Goal: Transaction & Acquisition: Purchase product/service

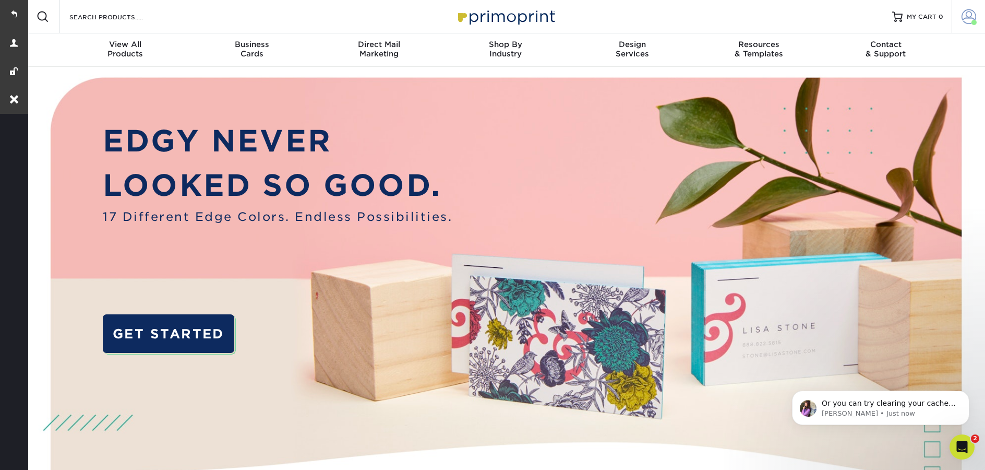
click at [967, 19] on span at bounding box center [969, 16] width 15 height 15
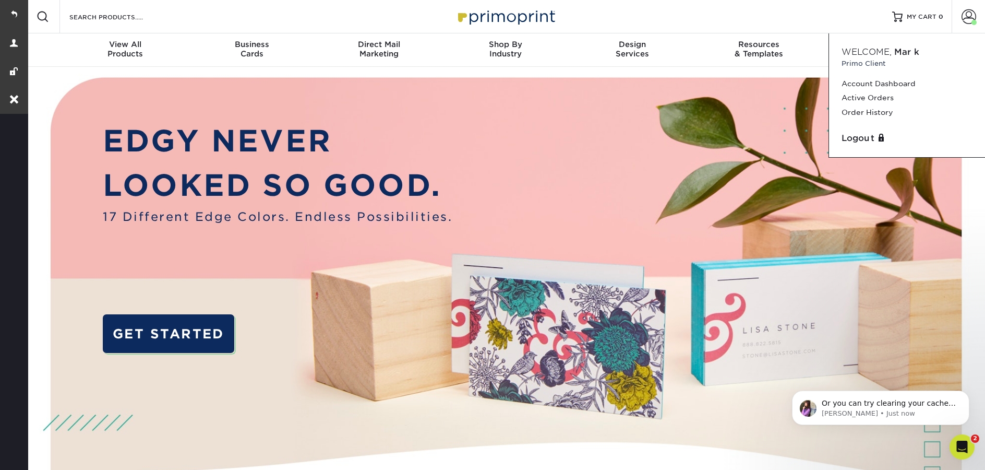
click at [186, 20] on div "Resources Menu Search Products Account Welcome, Mark Primo Client Account Dashb…" at bounding box center [505, 16] width 959 height 33
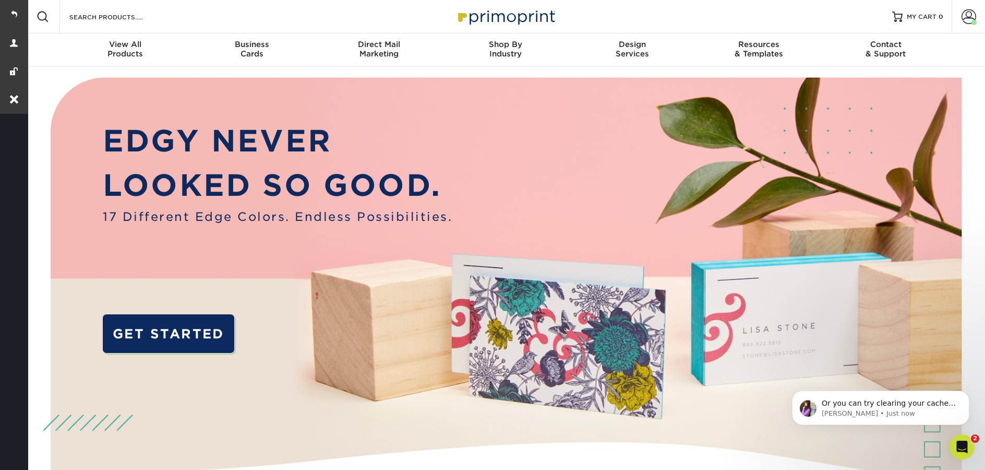
click at [174, 20] on div "Resources Menu Search Products Account Welcome, Mark Primo Client Account Dashb…" at bounding box center [505, 16] width 959 height 33
click at [88, 19] on input "Search Products" at bounding box center [119, 16] width 102 height 13
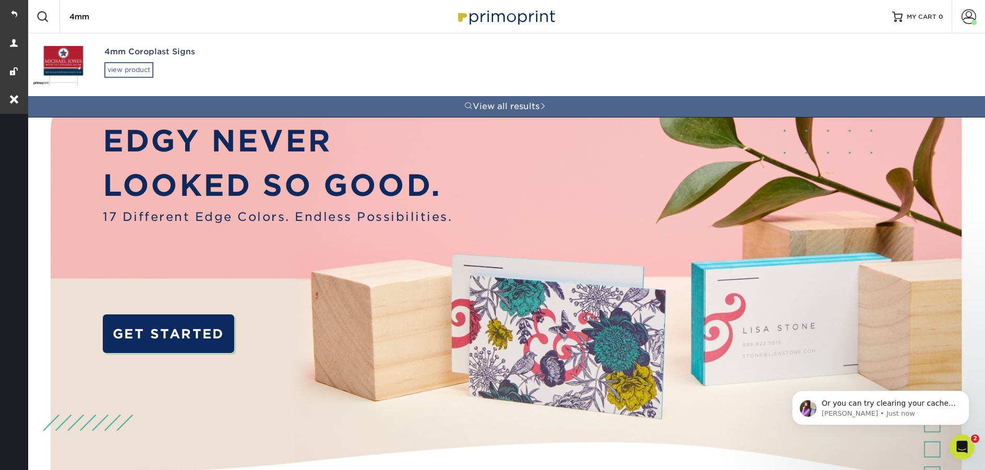
type input "4mm"
click at [112, 74] on div "view product" at bounding box center [128, 70] width 49 height 16
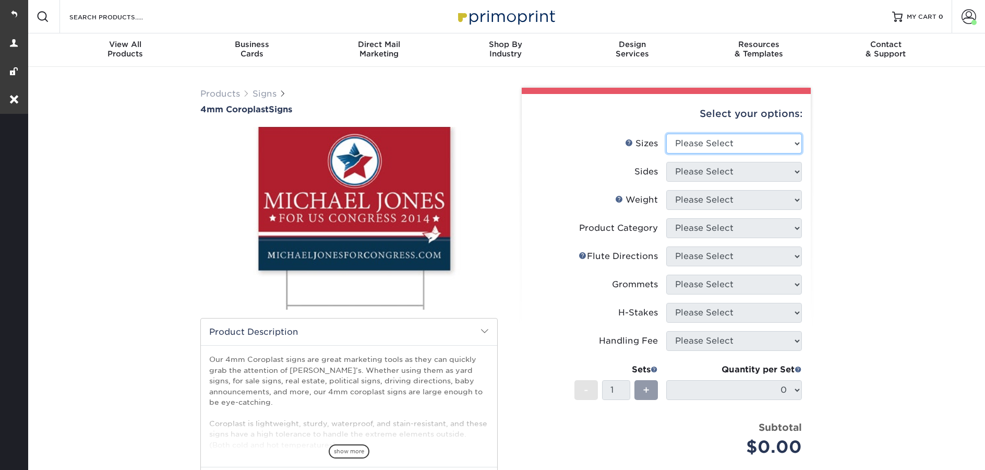
click at [781, 139] on select "Please Select 12" x 18" 18" x 24" 24" x 24" 24" x 36"" at bounding box center [734, 144] width 136 height 20
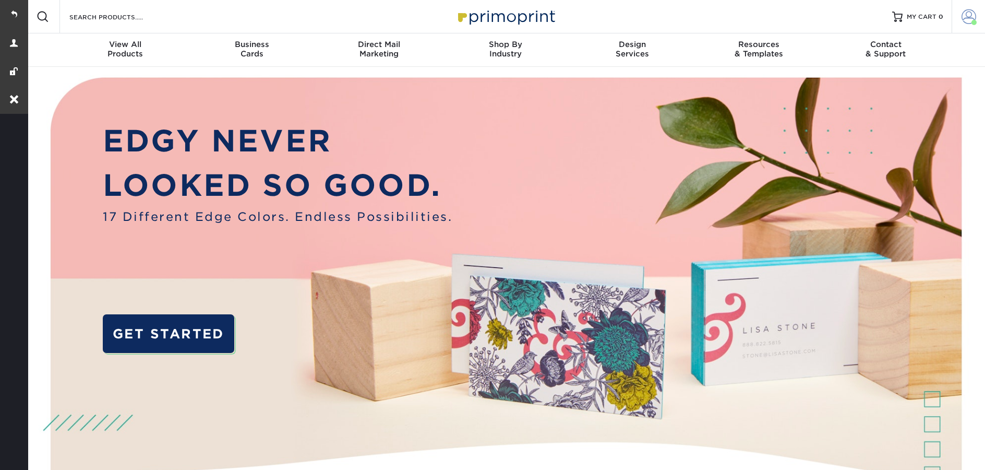
click link "Account"
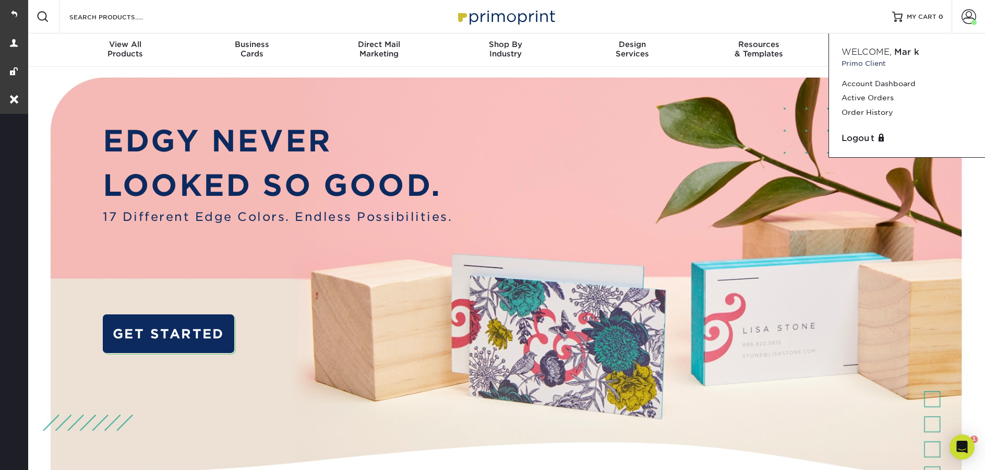
click div "Resources Menu Search Products Account Welcome, [PERSON_NAME] Client Account Da…"
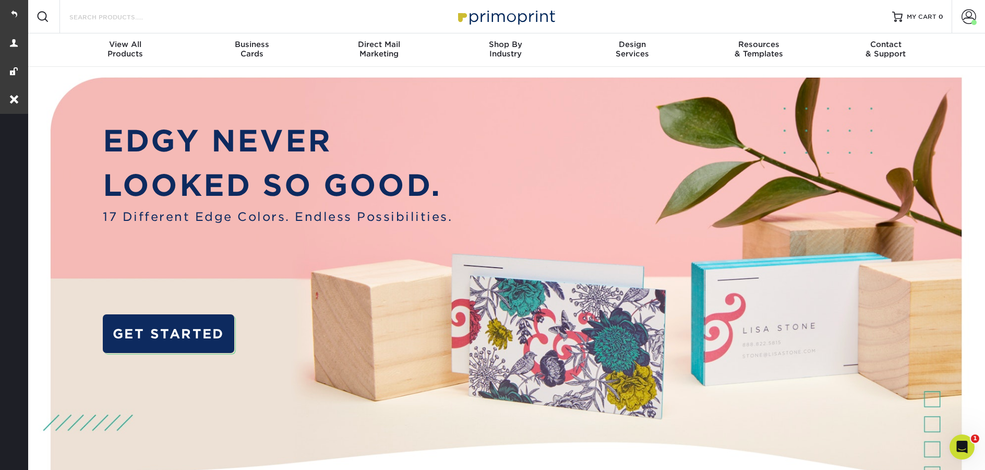
click input "Search Products"
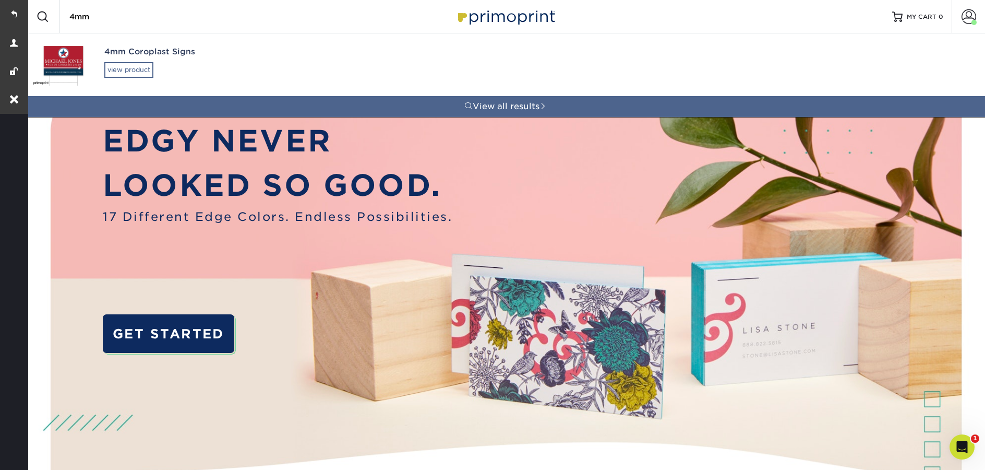
type input "4mm"
click div "view product"
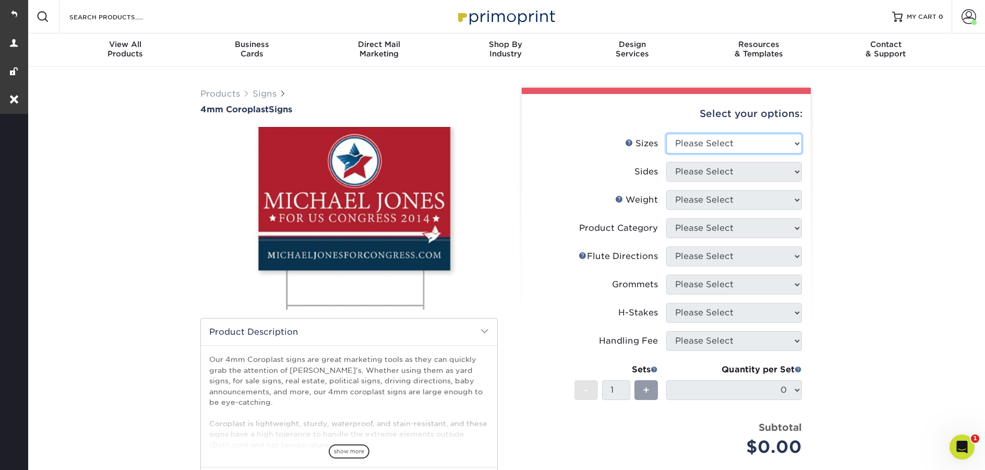
click at [727, 148] on select "Please Select 12" x 18" 18" x 24" 24" x 24" 24" x 36"" at bounding box center [734, 144] width 136 height 20
select select "12.00x18.00"
click at [666, 134] on select "Please Select 12" x 18" 18" x 24" 24" x 24" 24" x 36"" at bounding box center [734, 144] width 136 height 20
click at [718, 175] on select "Please Select Print Both Sides Print Front Only" at bounding box center [734, 172] width 136 height 20
select select "13abbda7-1d64-4f25-8bb2-c179b224825d"
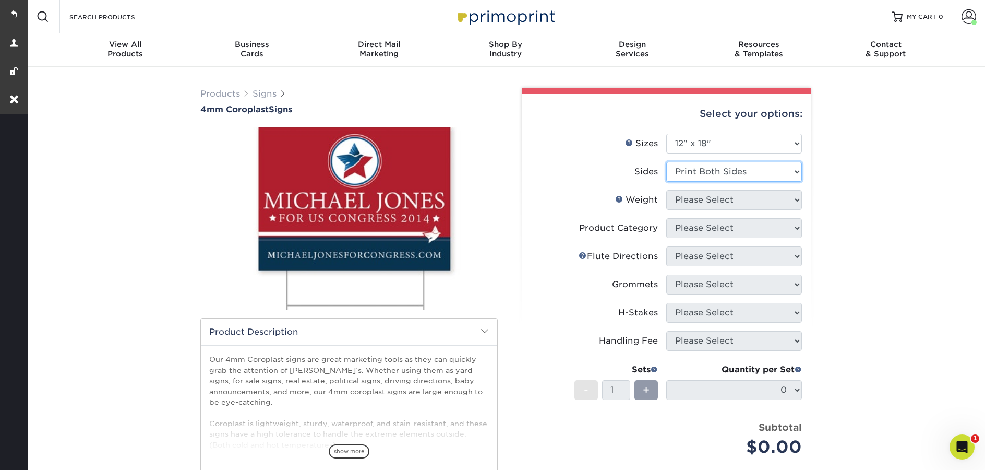
click at [666, 162] on select "Please Select Print Both Sides Print Front Only" at bounding box center [734, 172] width 136 height 20
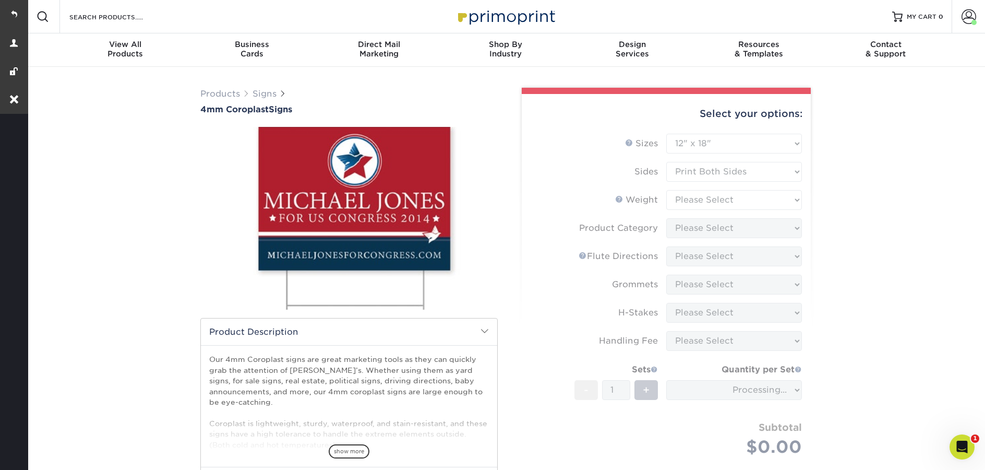
click at [720, 193] on form "Sizes Help Sizes Please Select 12" x 18" 18" x 24" 24" x 24" 24" x 36" Sides Pl…" at bounding box center [666, 307] width 272 height 347
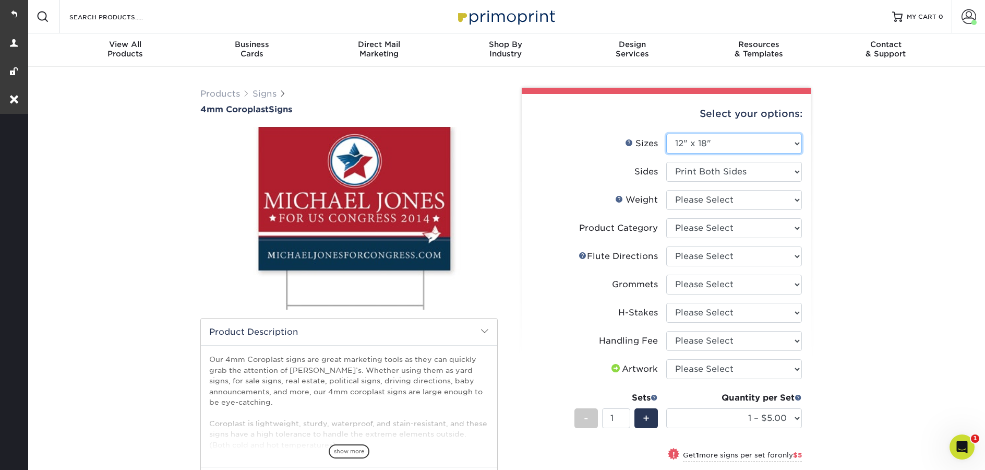
click at [729, 139] on select "Please Select 12" x 18" 18" x 24" 24" x 24" 24" x 36"" at bounding box center [734, 144] width 136 height 20
select select "18.00x24.00"
click at [666, 134] on select "Please Select 12" x 18" 18" x 24" 24" x 24" 24" x 36"" at bounding box center [734, 144] width 136 height 20
select select "-1"
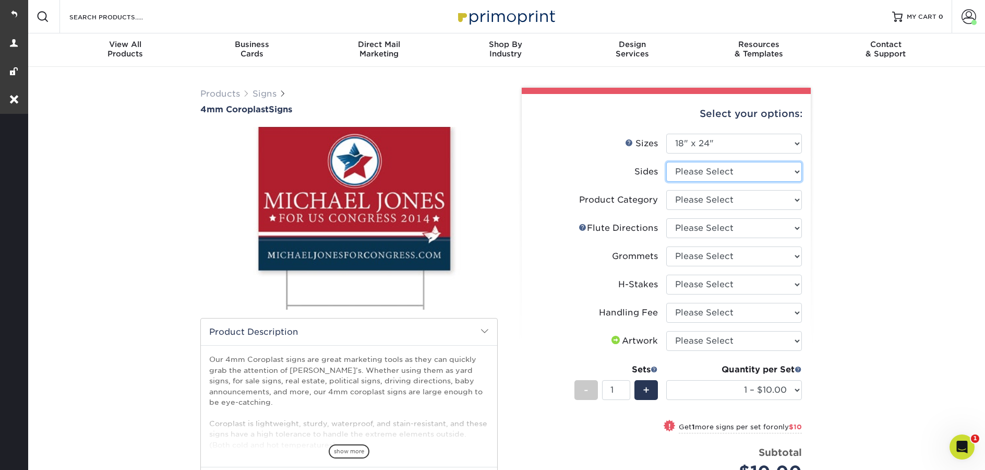
click at [715, 170] on select "Please Select Print Both Sides Print Front Only" at bounding box center [734, 172] width 136 height 20
select select "13abbda7-1d64-4f25-8bb2-c179b224825d"
click at [666, 162] on select "Please Select Print Both Sides Print Front Only" at bounding box center [734, 172] width 136 height 20
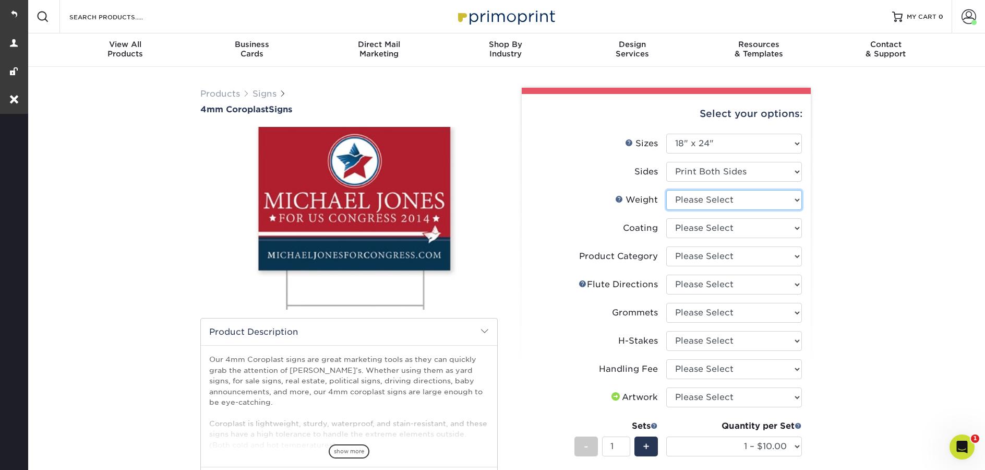
click at [729, 198] on select "Please Select 4CORO" at bounding box center [734, 200] width 136 height 20
select select "4CORO"
click at [666, 190] on select "Please Select 4CORO" at bounding box center [734, 200] width 136 height 20
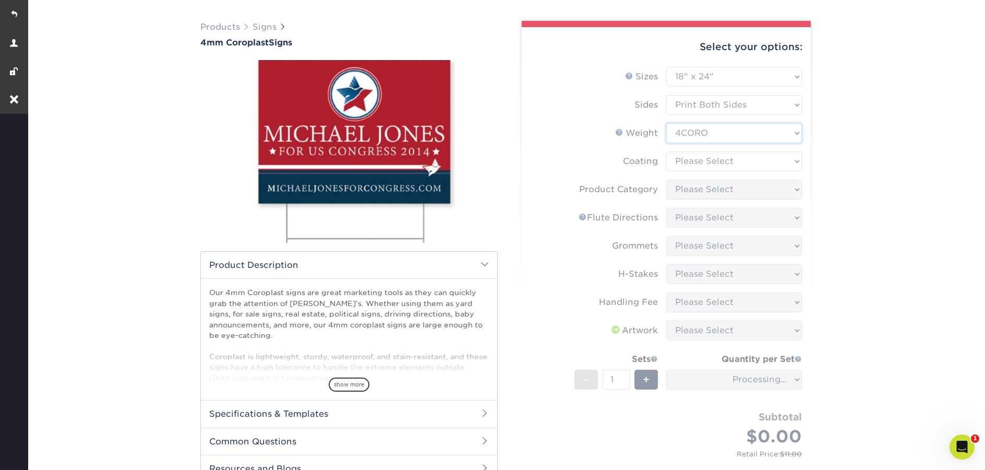
scroll to position [105, 0]
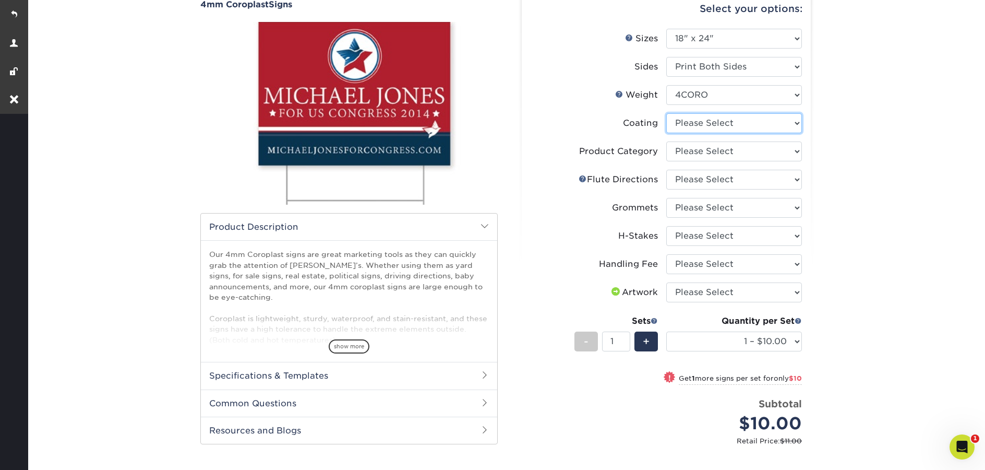
click at [747, 126] on select at bounding box center [734, 123] width 136 height 20
select select "3e7618de-abca-4bda-9f97-8b9129e913d8"
click at [666, 113] on select at bounding box center [734, 123] width 136 height 20
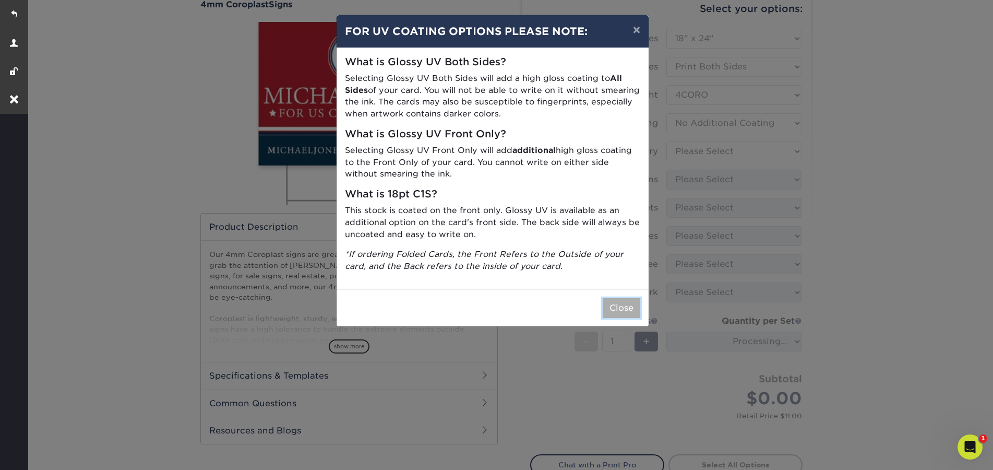
click at [624, 307] on button "Close" at bounding box center [622, 308] width 38 height 20
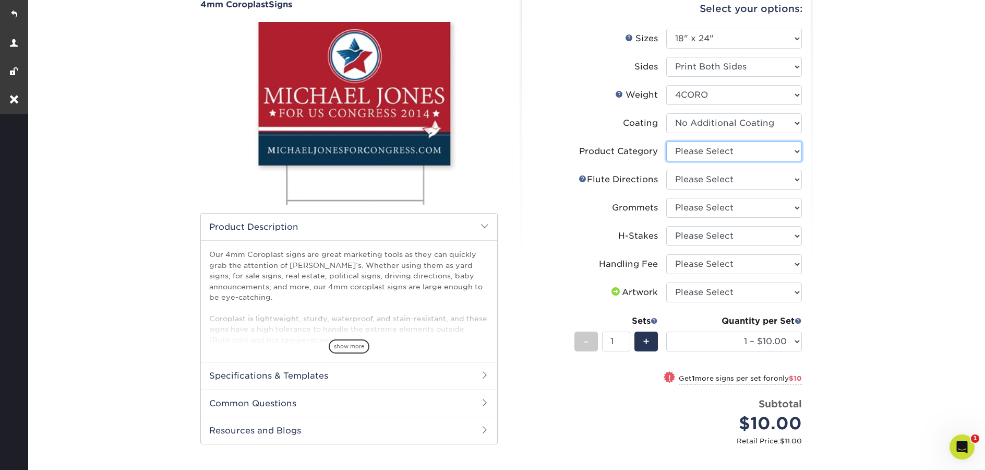
click at [706, 148] on select "Please Select Coroplast Signs" at bounding box center [734, 151] width 136 height 20
select select "b3582ed5-6912-492c-8440-2cc51afdb8e1"
click at [666, 141] on select "Please Select Coroplast Signs" at bounding box center [734, 151] width 136 height 20
click at [706, 182] on select "Please Select Flute Direction (Horizontal) Flute Direction (Vertical)" at bounding box center [734, 180] width 136 height 20
select select "b9474d6d-25b7-40b8-b284-85b7690982f8"
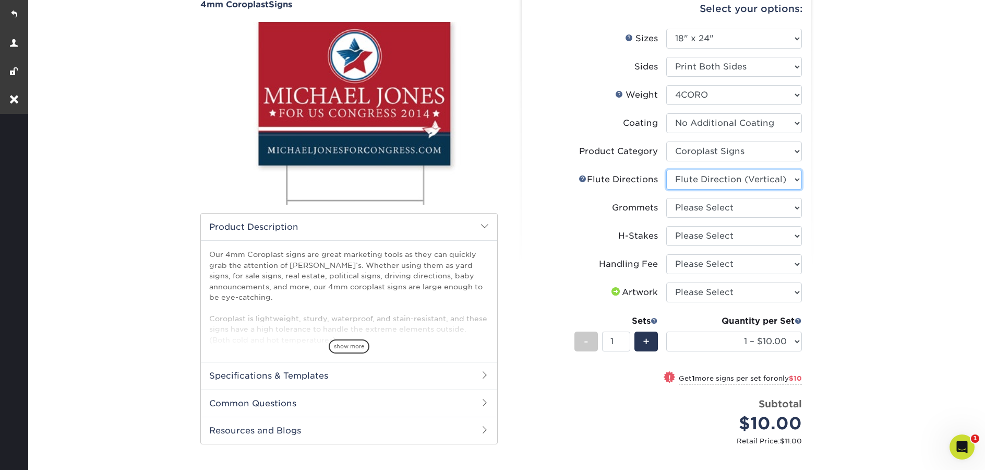
click at [666, 170] on select "Please Select Flute Direction (Horizontal) Flute Direction (Vertical)" at bounding box center [734, 180] width 136 height 20
click at [718, 208] on select "Please Select No Grommets Yes, Grommet All 4 Corners Yes, Grommets Top Corners …" at bounding box center [734, 208] width 136 height 20
select select "90d329df-db80-4206-b821-ff9d3f363977"
click at [666, 198] on select "Please Select No Grommets Yes, Grommet All 4 Corners Yes, Grommets Top Corners …" at bounding box center [734, 208] width 136 height 20
click at [702, 239] on select "Please Select No H-Stakes Yes" at bounding box center [734, 236] width 136 height 20
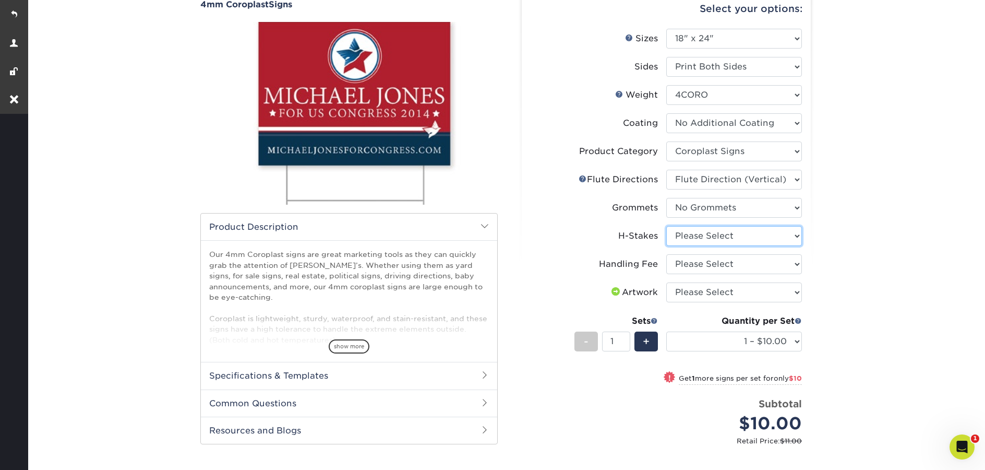
select select "8c85e97e-8b3a-46d2-b88d-acee5fa20222"
click at [666, 226] on select "Please Select No H-Stakes Yes" at bounding box center [734, 236] width 136 height 20
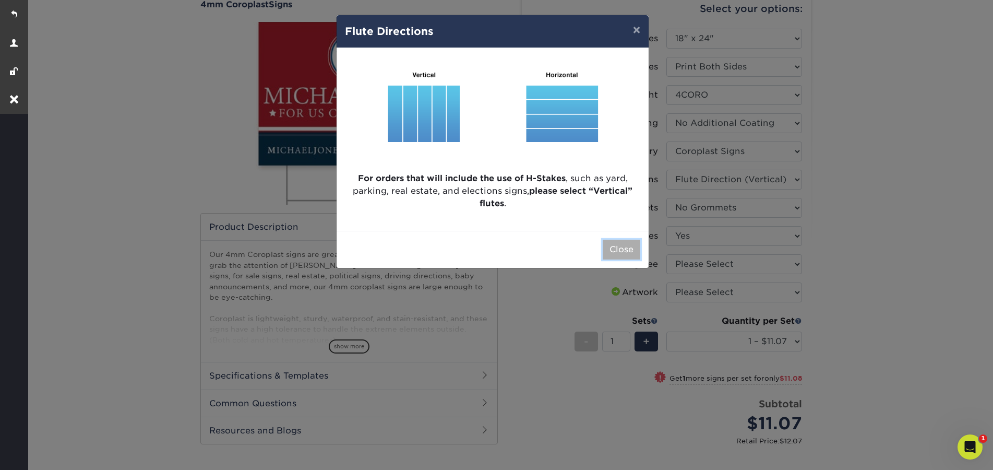
click at [625, 256] on button "Close" at bounding box center [622, 249] width 38 height 20
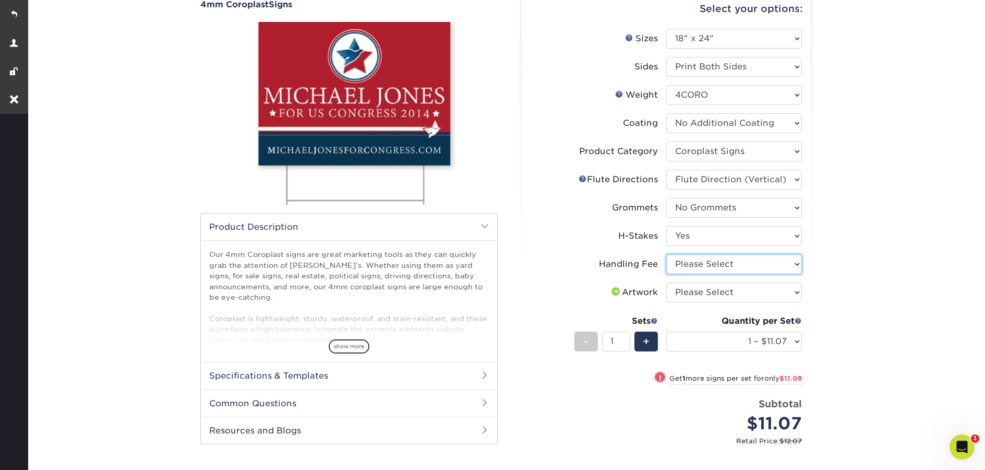
click at [724, 267] on select "Please Select Handling Fee" at bounding box center [734, 264] width 136 height 20
select select "ab74c079-444c-4260-ae6a-e09bdee8073c"
click at [666, 254] on select "Please Select Handling Fee" at bounding box center [734, 264] width 136 height 20
click at [730, 289] on select "Please Select I will upload files I need a design - $50" at bounding box center [734, 292] width 136 height 20
select select "upload"
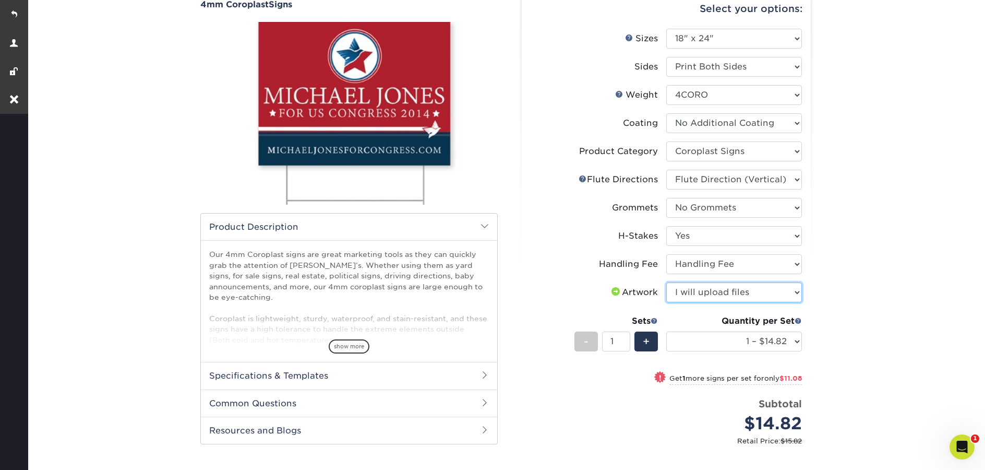
click at [666, 282] on select "Please Select I will upload files I need a design - $50" at bounding box center [734, 292] width 136 height 20
click at [762, 343] on select "1 – $14.82 2 – $25.90 3 – $36.97 4 – $44.29 5 – $54.37 6 – $65.44 7 – $76.51 8 …" at bounding box center [734, 341] width 136 height 20
select select "10 – $108.73"
click at [666, 331] on select "1 – $14.82 2 – $25.90 3 – $36.97 4 – $44.29 5 – $54.37 6 – $65.44 7 – $76.51 8 …" at bounding box center [734, 341] width 136 height 20
click at [851, 331] on div "Products Signs 4mm Coroplast Signs /" at bounding box center [505, 281] width 959 height 639
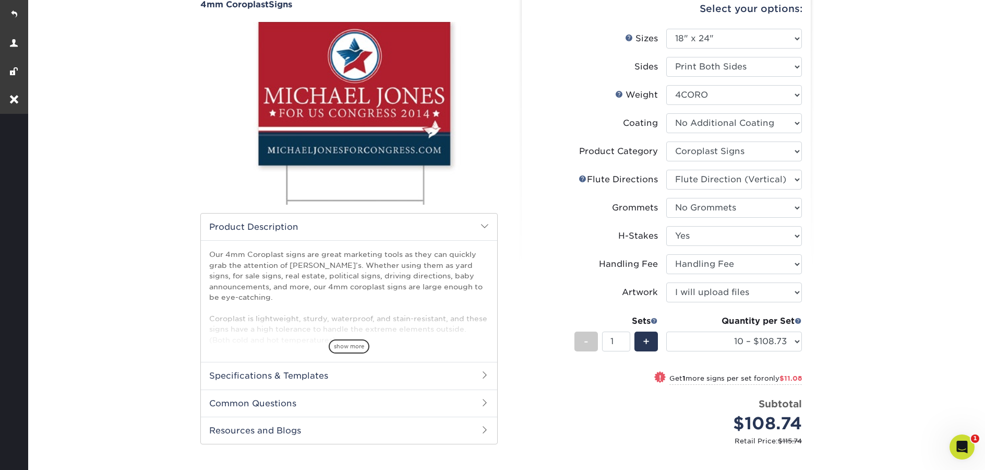
scroll to position [176, 0]
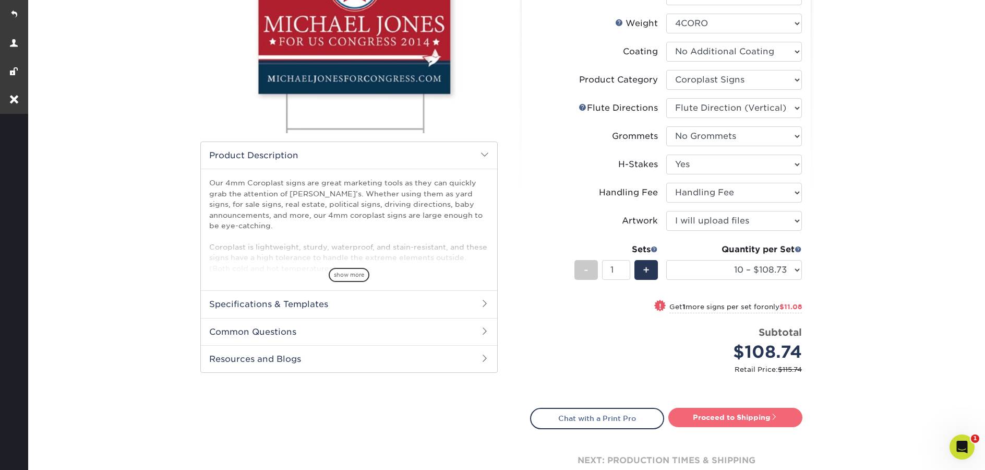
click at [752, 420] on link "Proceed to Shipping" at bounding box center [735, 417] width 134 height 19
type input "Set 1"
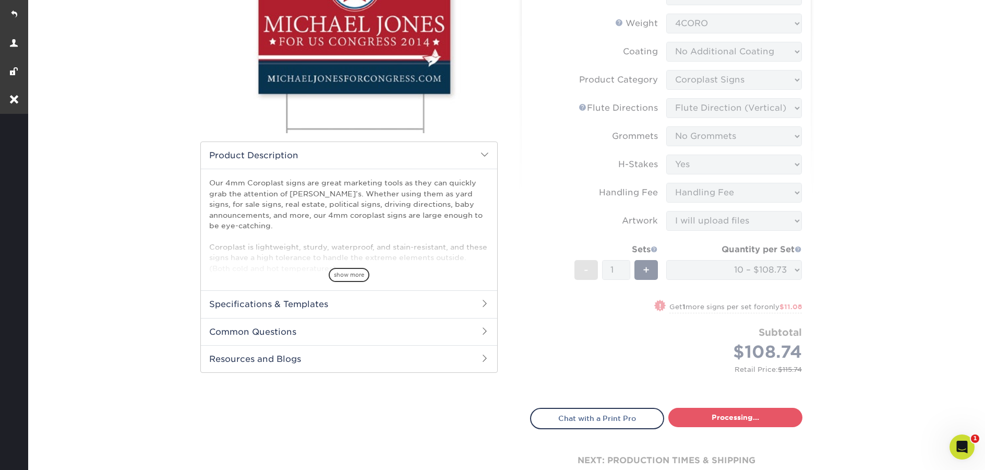
select select "66fa3dd7-a777-44c5-9a33-b53e9be1fb0b"
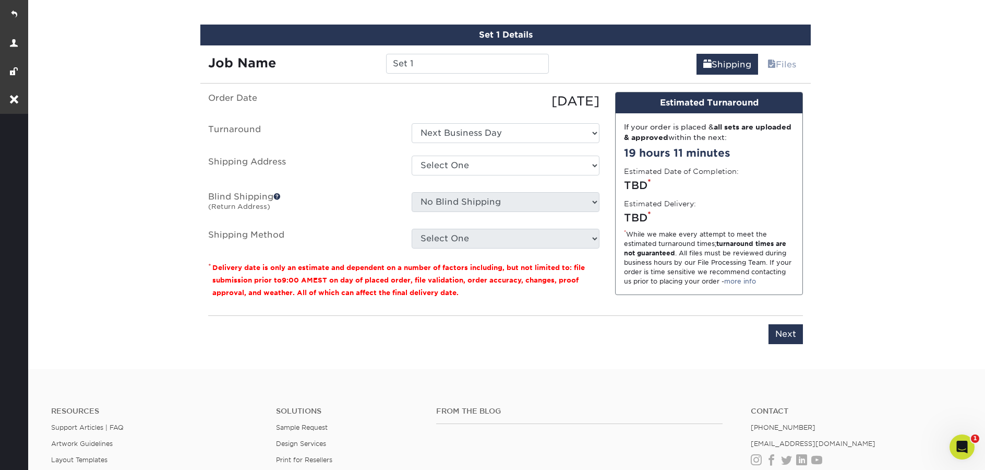
scroll to position [614, 0]
click at [462, 159] on select "Select One Elaine's House Stewart Road Church + Add New Address" at bounding box center [506, 165] width 188 height 20
click at [457, 169] on select "Select One Elaine's House Stewart Road Church + Add New Address" at bounding box center [506, 165] width 188 height 20
select select "280550"
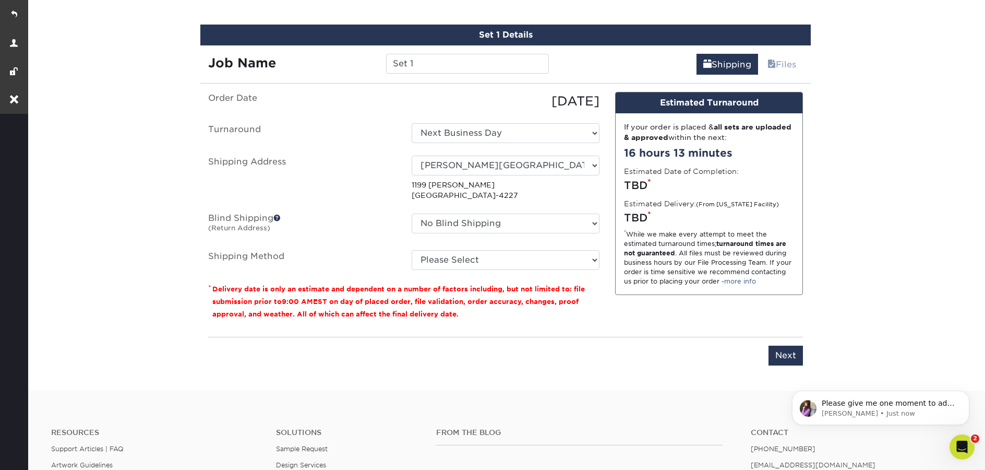
scroll to position [0, 0]
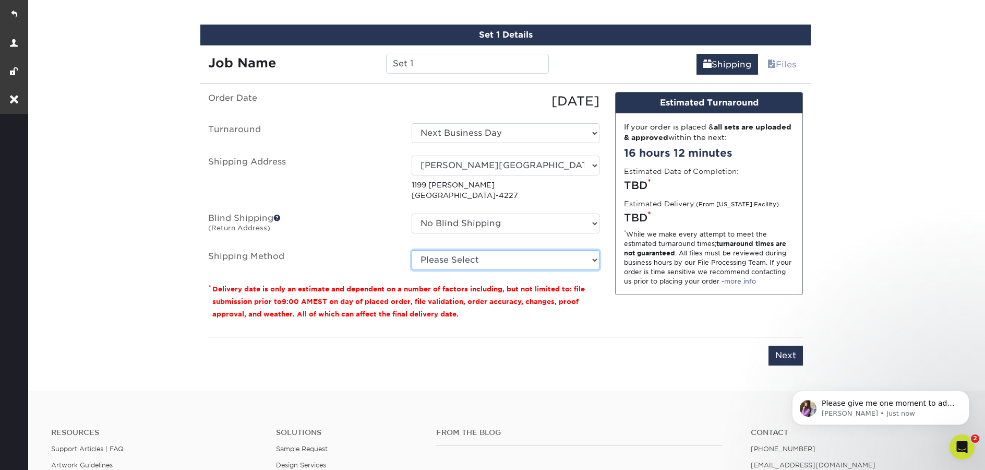
click at [523, 258] on select "Please Select G4M Flat Rate Shipping (+$11.20) Ground Shipping (+$25.97) 3 Day …" at bounding box center [506, 260] width 188 height 20
select select "G4MFLATRATE"
click at [412, 250] on select "Please Select G4M Flat Rate Shipping (+$11.20) Ground Shipping (+$25.97) 3 Day …" at bounding box center [506, 260] width 188 height 20
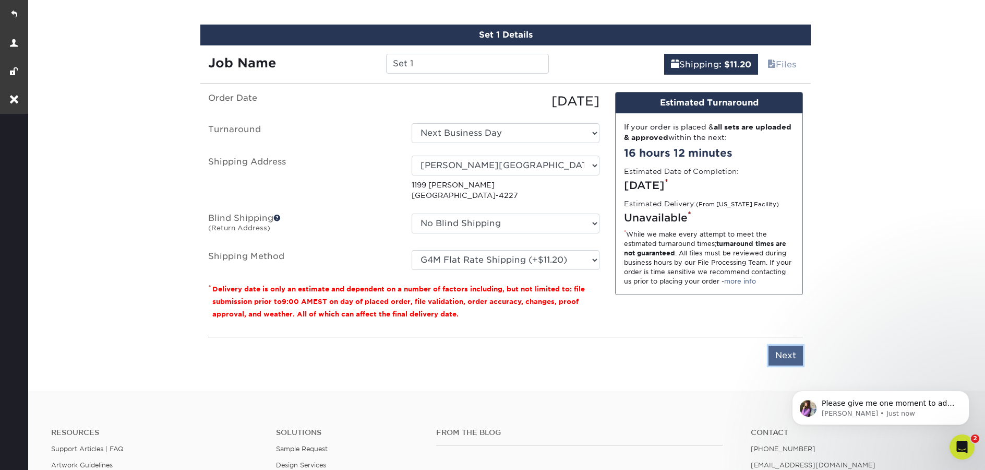
click at [795, 356] on input "Next" at bounding box center [786, 355] width 34 height 20
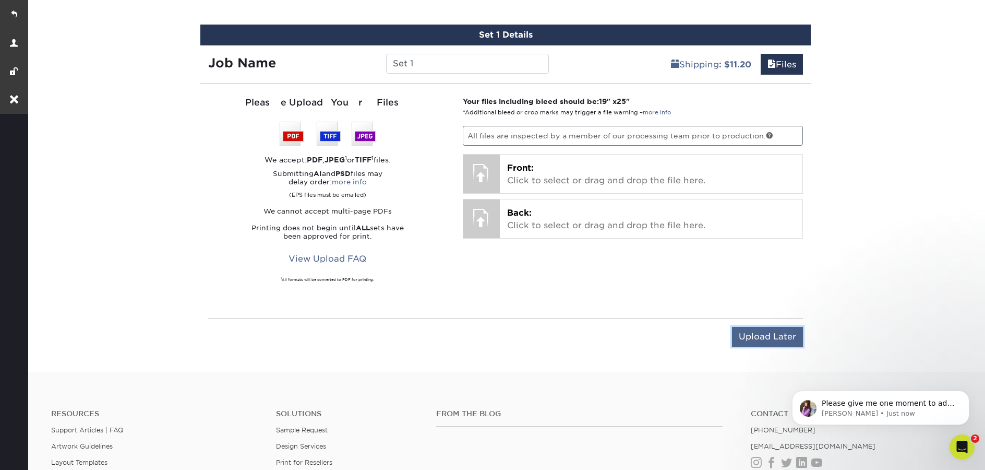
click at [763, 334] on input "Upload Later" at bounding box center [767, 337] width 71 height 20
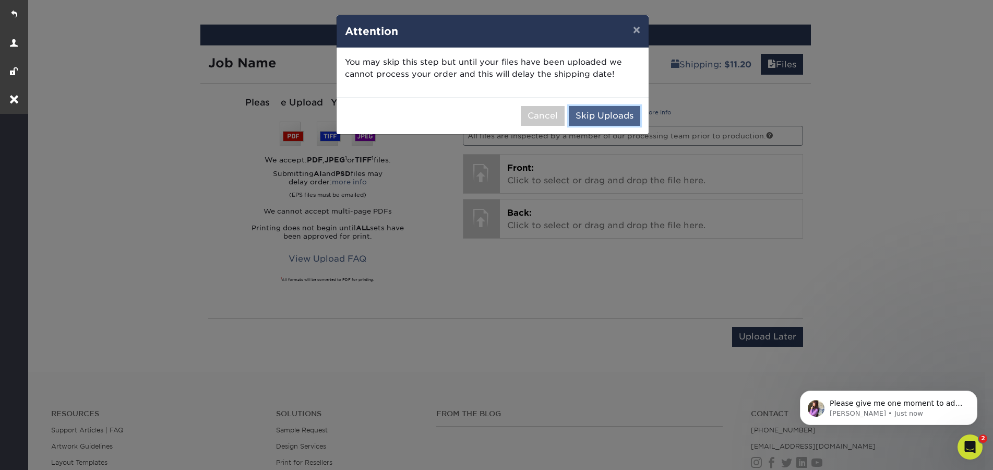
click at [603, 114] on button "Skip Uploads" at bounding box center [604, 116] width 71 height 20
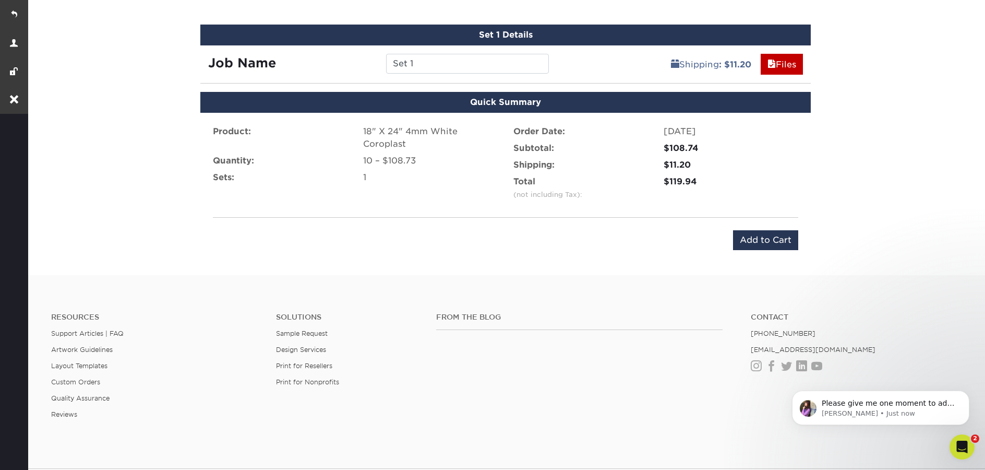
click at [774, 249] on div "Product: 18" X 24" 4mm White Coroplast Quantity: 10 – $108.73 Sets: 1 Order Dat…" at bounding box center [505, 188] width 610 height 150
click at [770, 237] on input "Add to Cart" at bounding box center [765, 240] width 65 height 20
click at [780, 241] on input "Add to Cart" at bounding box center [765, 240] width 65 height 20
click at [774, 241] on input "Add to Cart" at bounding box center [765, 240] width 65 height 20
type input "Add to Cart"
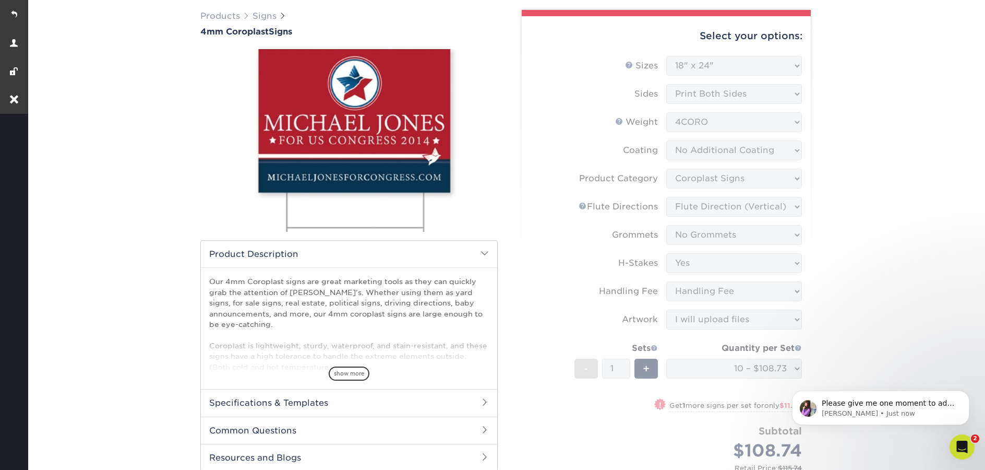
scroll to position [62, 0]
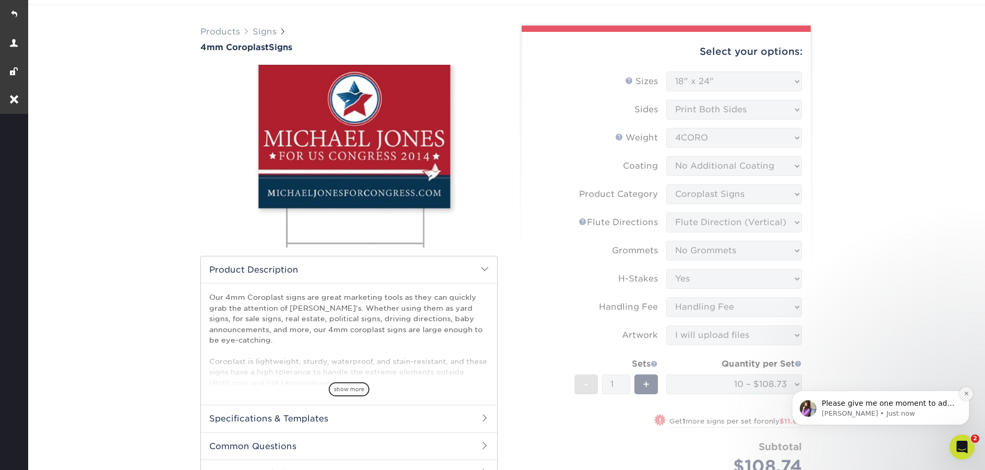
click at [964, 390] on icon "Dismiss notification" at bounding box center [967, 393] width 6 height 6
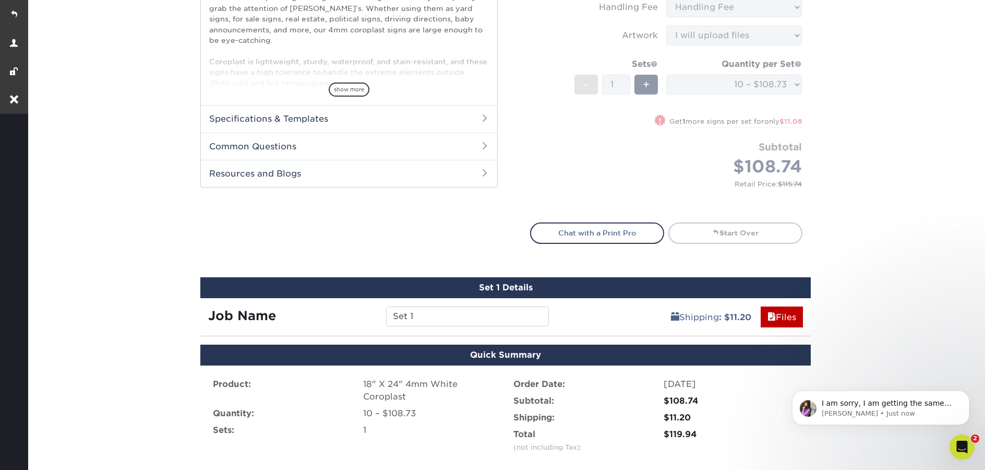
scroll to position [34, 0]
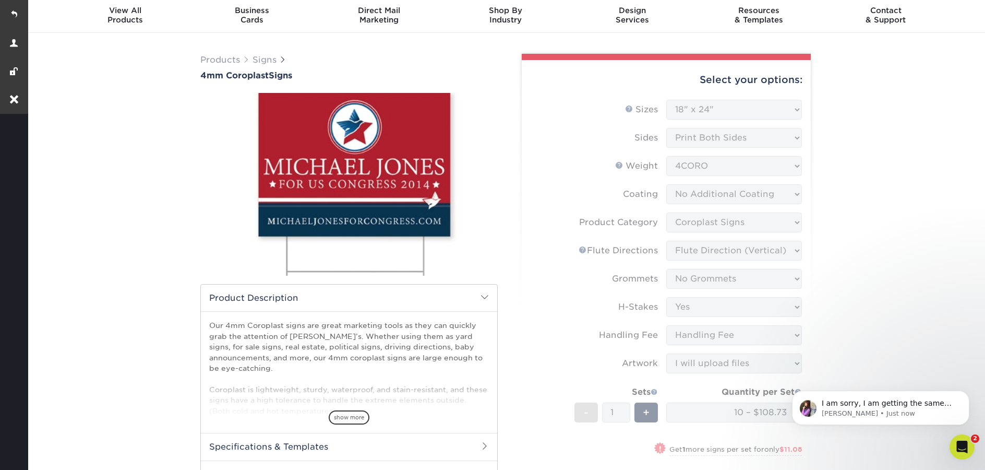
click at [933, 57] on div "Products Signs 4mm Coroplast Signs /" at bounding box center [505, 444] width 959 height 822
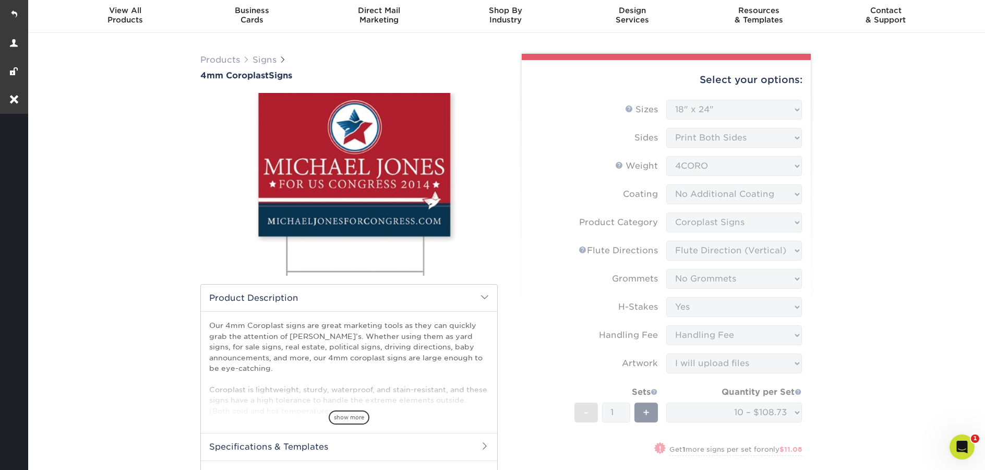
click at [965, 93] on div "Products Signs 4mm Coroplast Signs /" at bounding box center [505, 444] width 959 height 822
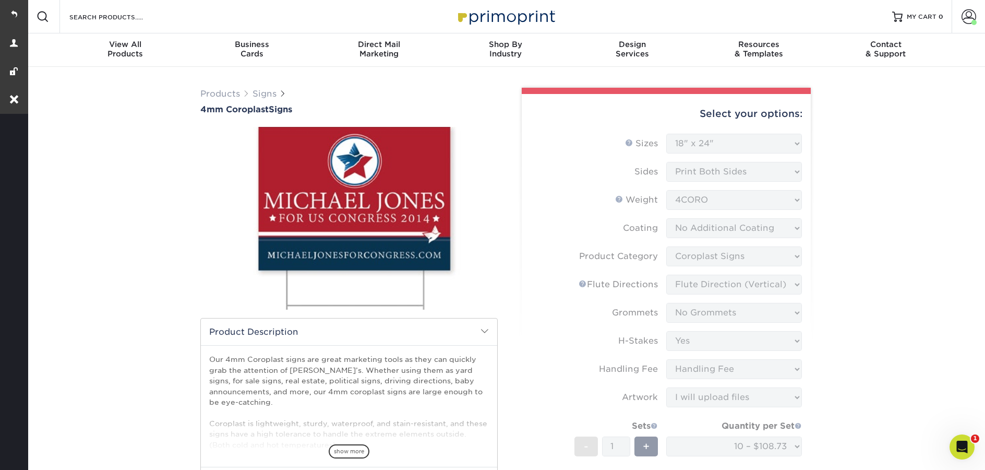
scroll to position [0, 0]
click at [962, 17] on span at bounding box center [969, 16] width 15 height 15
click at [880, 83] on link "Account Dashboard" at bounding box center [907, 84] width 131 height 14
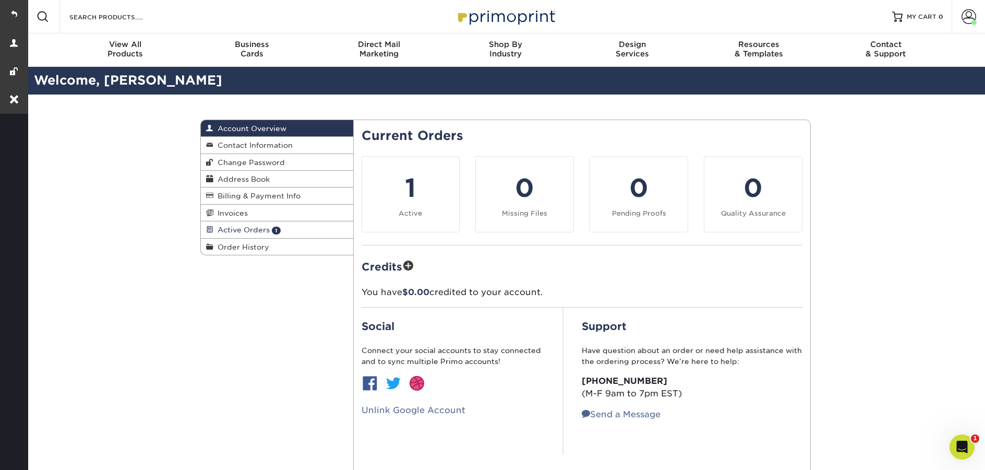
click at [238, 229] on span "Active Orders" at bounding box center [241, 229] width 56 height 8
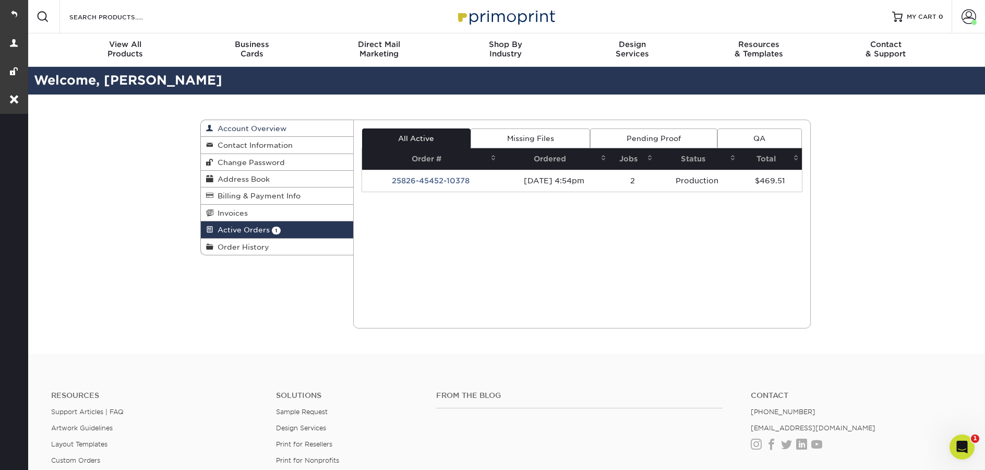
click at [238, 129] on span "Account Overview" at bounding box center [249, 128] width 73 height 8
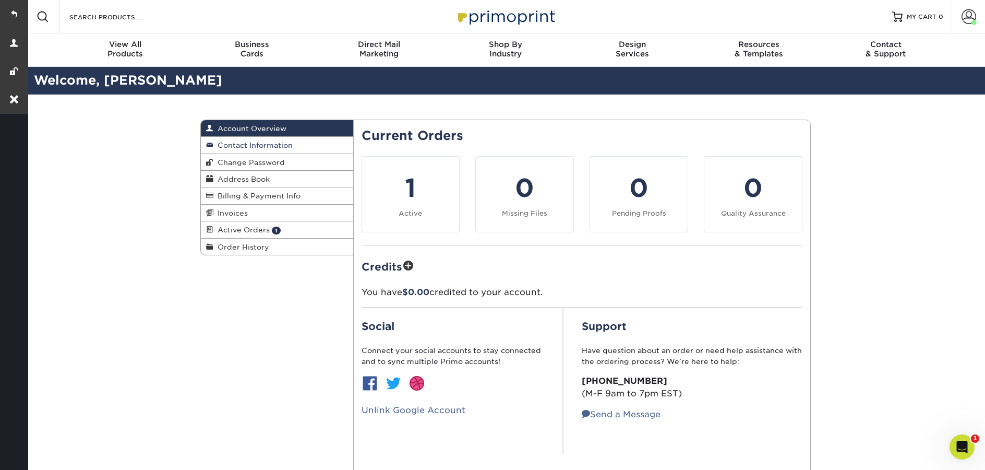
click at [236, 146] on span "Contact Information" at bounding box center [252, 145] width 79 height 8
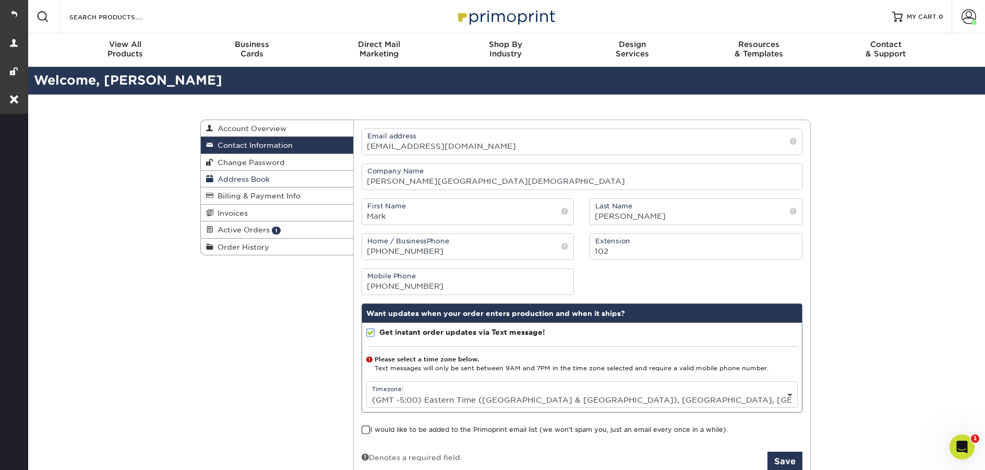
click at [244, 182] on span "Address Book" at bounding box center [241, 179] width 56 height 8
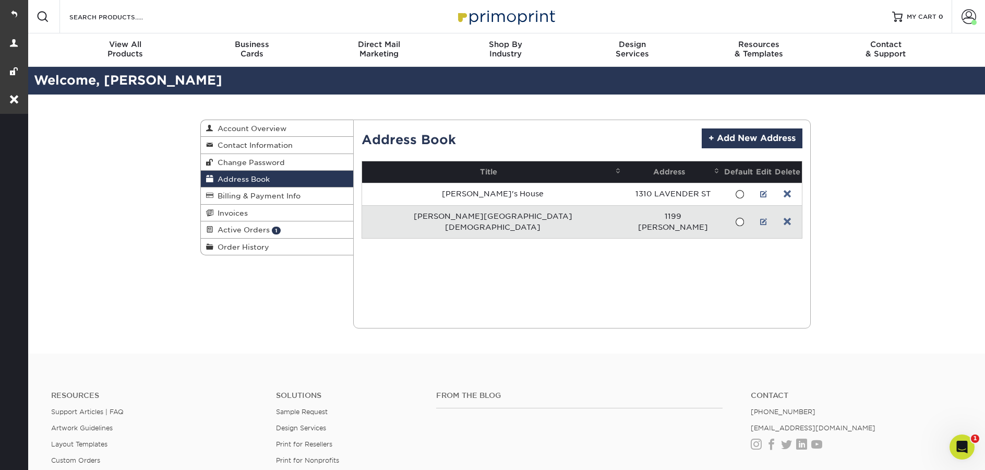
click at [754, 175] on th "Edit" at bounding box center [763, 171] width 19 height 21
drag, startPoint x: 486, startPoint y: 220, endPoint x: 400, endPoint y: 220, distance: 85.6
click at [401, 220] on td "[PERSON_NAME][GEOGRAPHIC_DATA][DEMOGRAPHIC_DATA]" at bounding box center [493, 221] width 262 height 33
copy td "[PERSON_NAME][GEOGRAPHIC_DATA][DEMOGRAPHIC_DATA]"
click at [966, 19] on span at bounding box center [969, 16] width 15 height 15
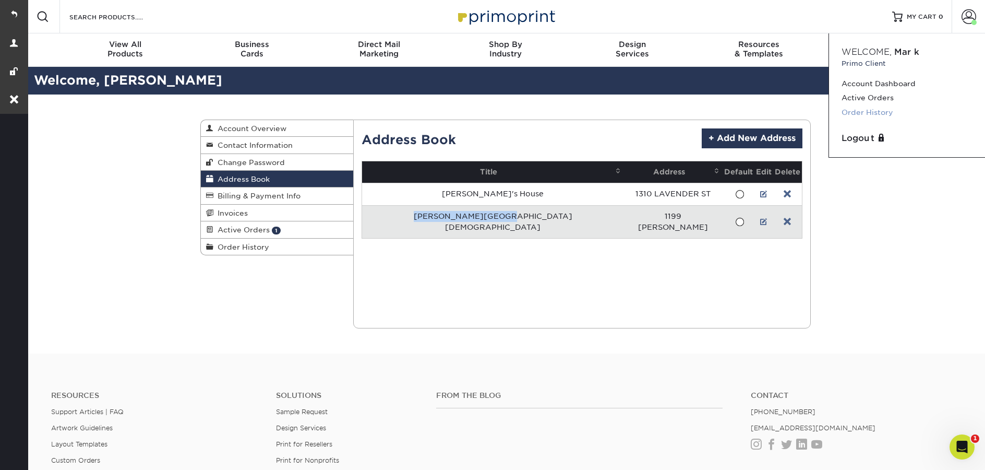
click at [886, 115] on link "Order History" at bounding box center [907, 112] width 131 height 14
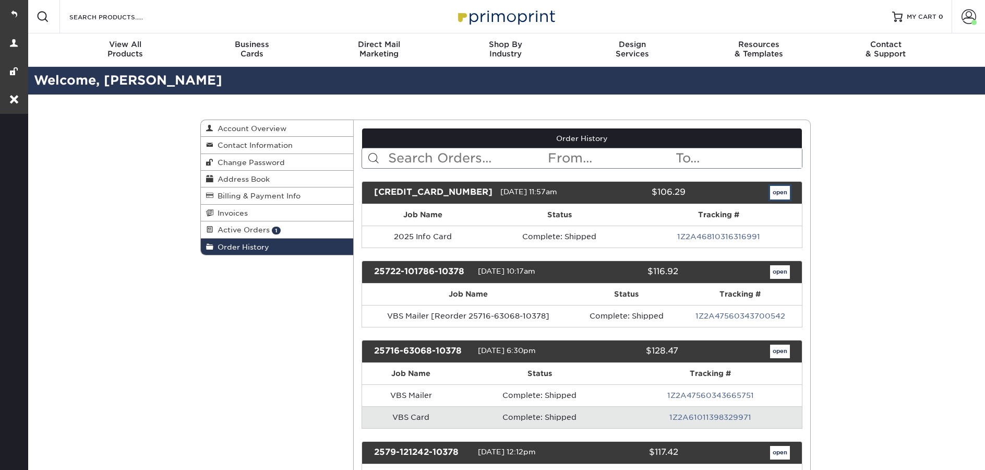
click at [775, 193] on link "open" at bounding box center [780, 193] width 20 height 14
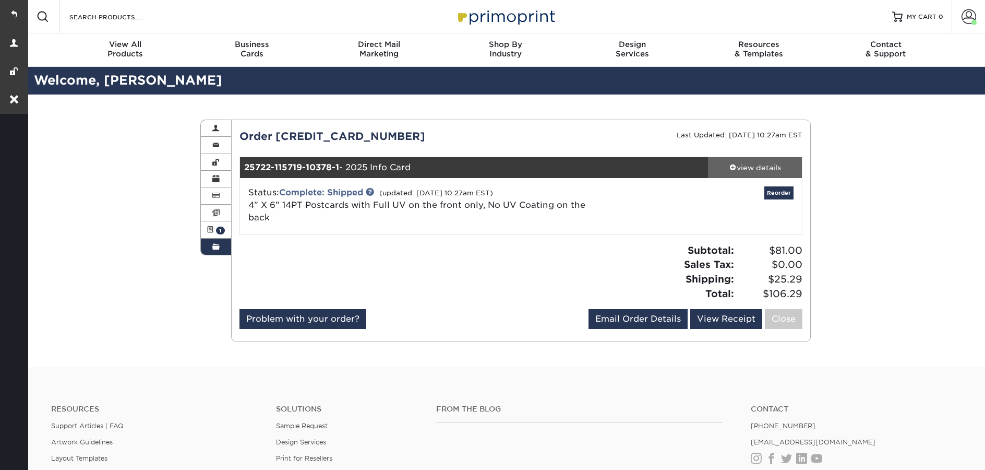
click at [752, 169] on div "view details" at bounding box center [755, 167] width 94 height 10
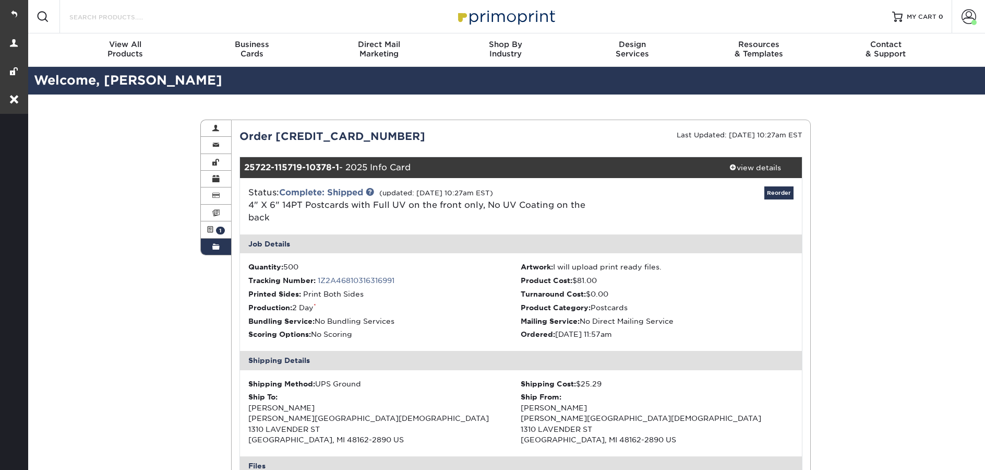
click at [122, 17] on input "Search Products" at bounding box center [119, 16] width 102 height 13
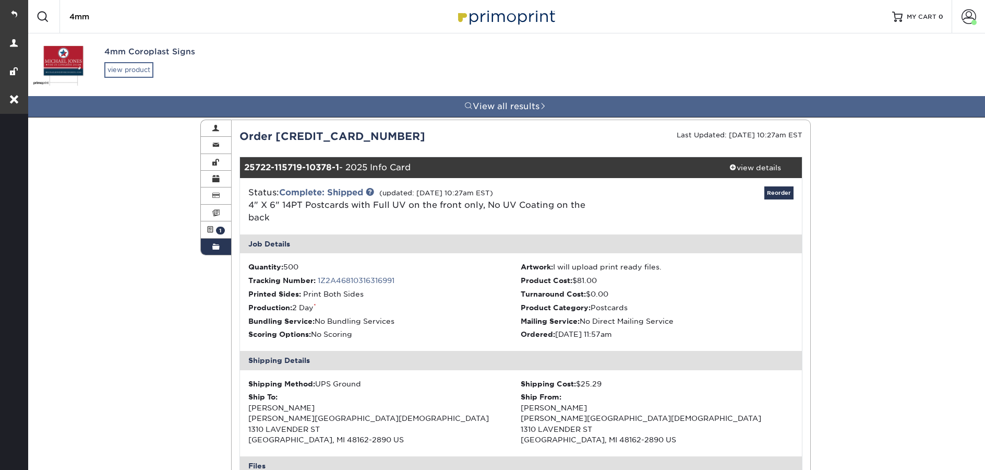
type input "4mm"
click at [125, 68] on div "view product" at bounding box center [128, 70] width 49 height 16
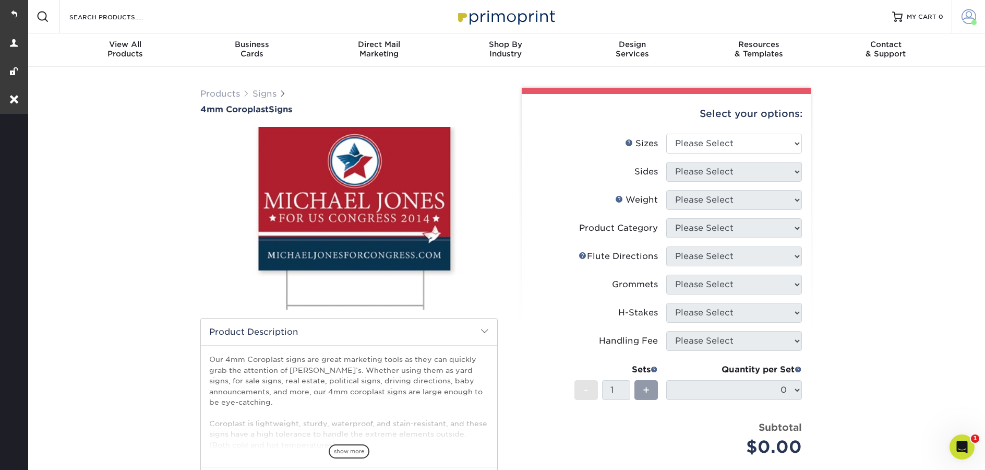
click at [966, 16] on span at bounding box center [969, 16] width 15 height 15
click at [896, 107] on link "Order History" at bounding box center [907, 112] width 131 height 14
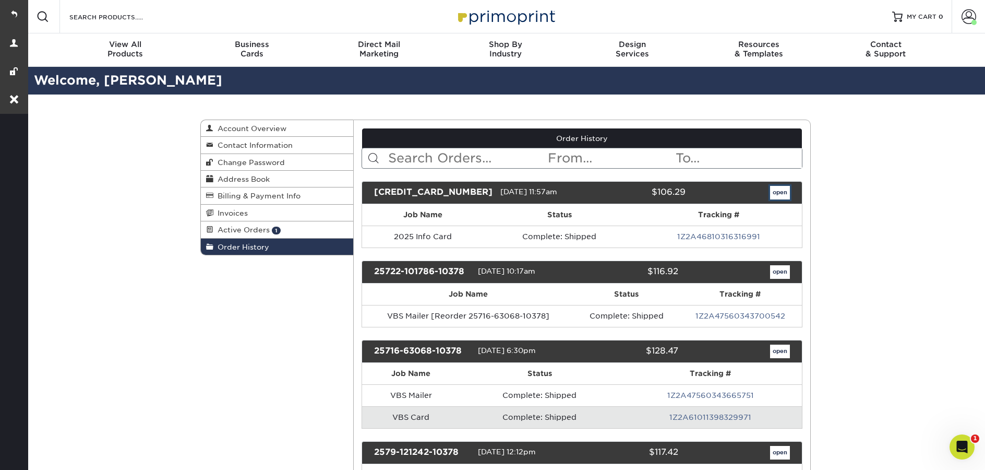
click at [776, 193] on link "open" at bounding box center [780, 193] width 20 height 14
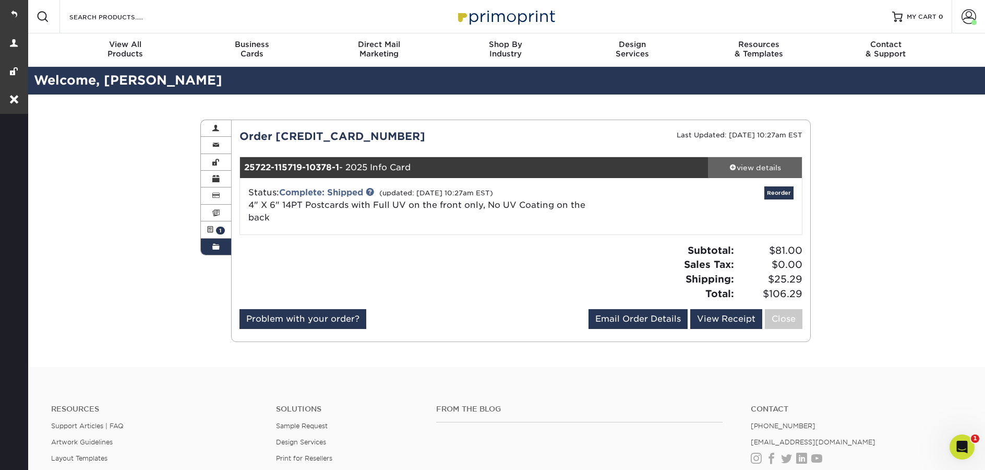
click at [760, 167] on div "view details" at bounding box center [755, 167] width 94 height 10
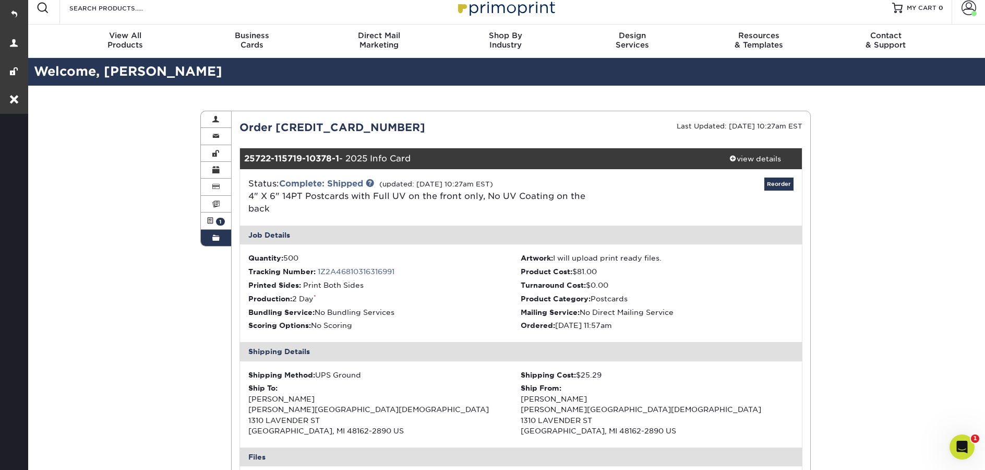
scroll to position [9, 0]
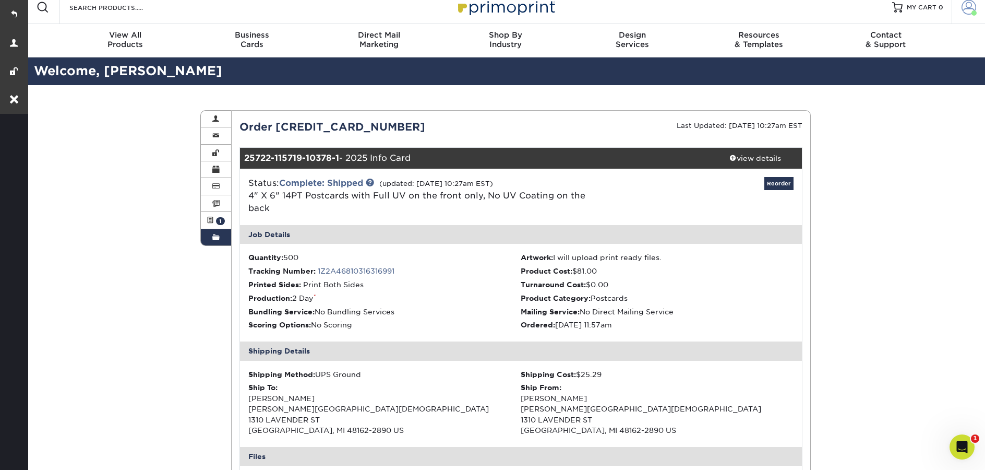
click at [969, 15] on link "Account" at bounding box center [968, 7] width 33 height 33
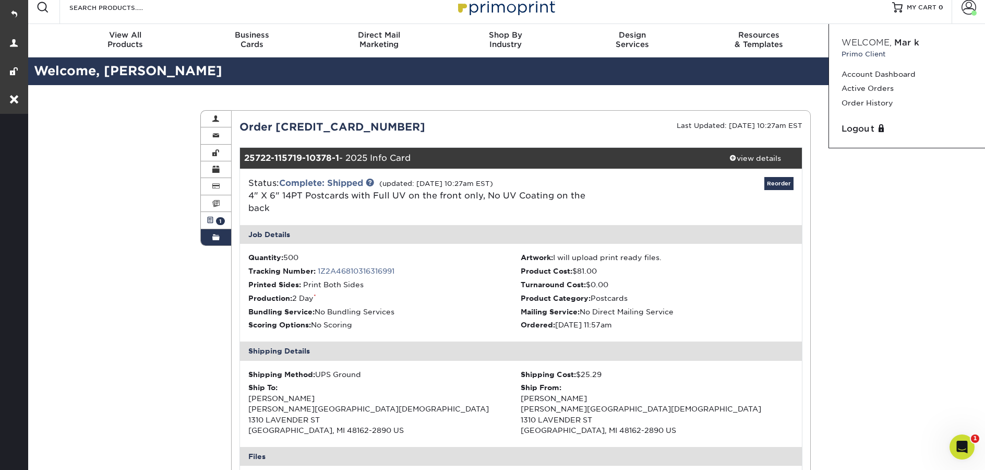
click at [217, 232] on link "Order History" at bounding box center [216, 237] width 30 height 16
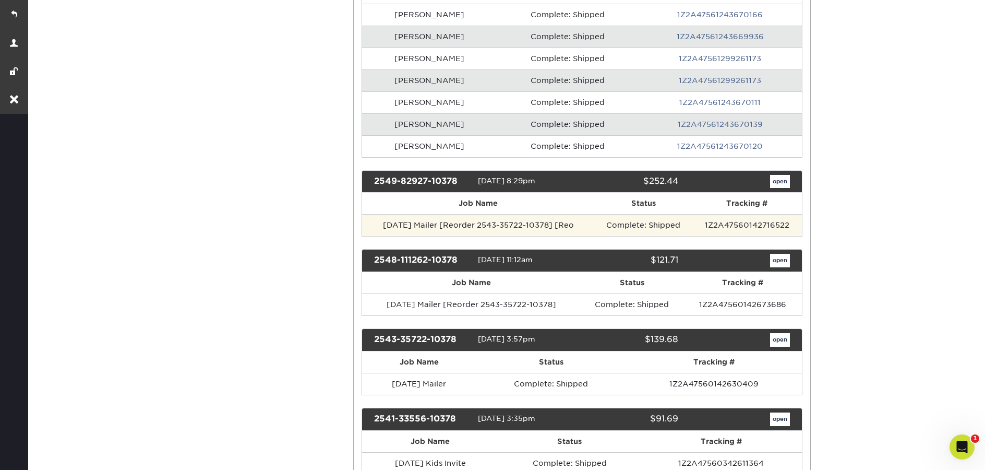
scroll to position [484, 0]
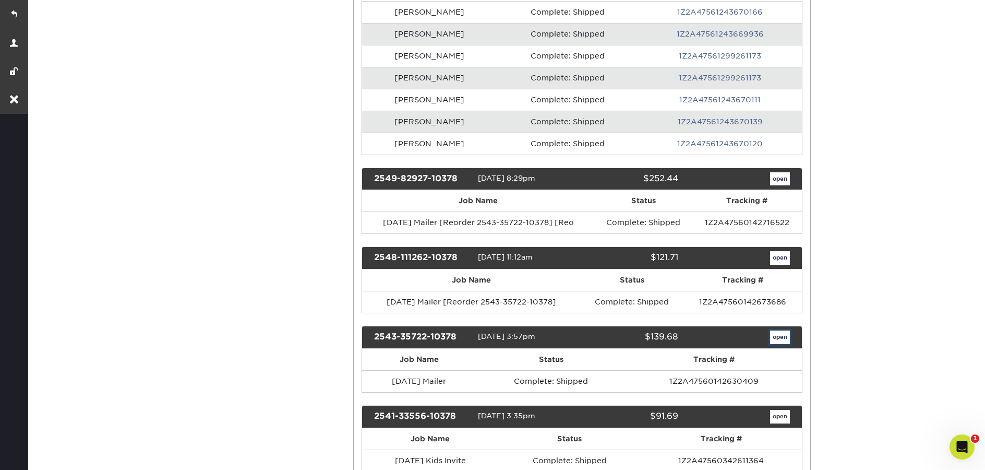
click at [773, 342] on link "open" at bounding box center [780, 337] width 20 height 14
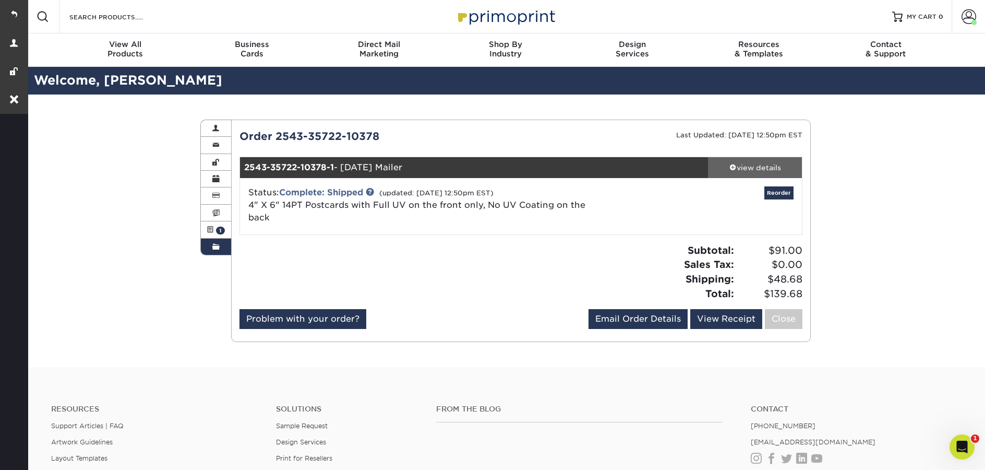
click at [765, 172] on div "view details" at bounding box center [755, 167] width 94 height 10
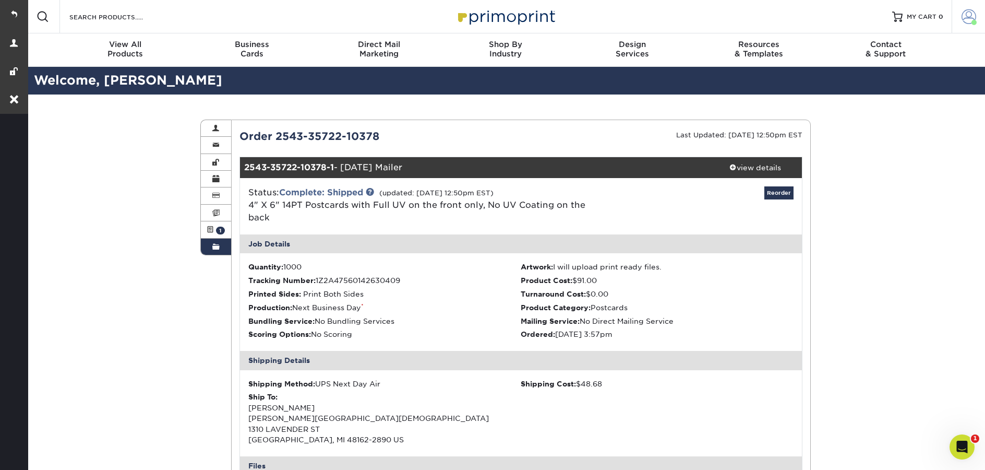
click at [961, 24] on link "Account" at bounding box center [968, 16] width 33 height 33
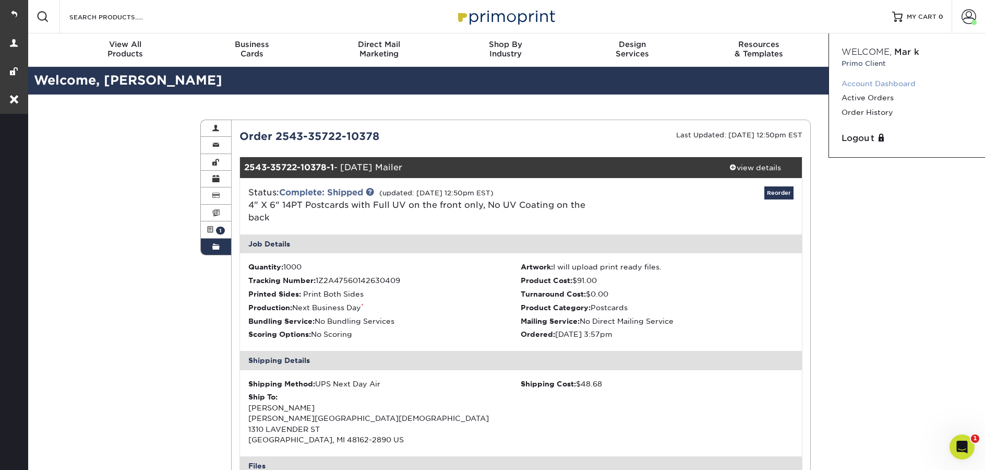
click at [869, 86] on link "Account Dashboard" at bounding box center [907, 84] width 131 height 14
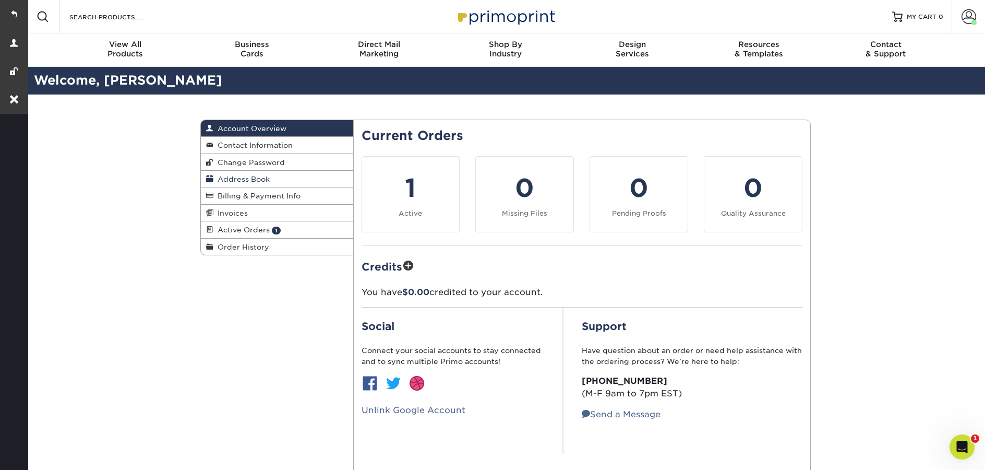
click at [246, 178] on span "Address Book" at bounding box center [241, 179] width 56 height 8
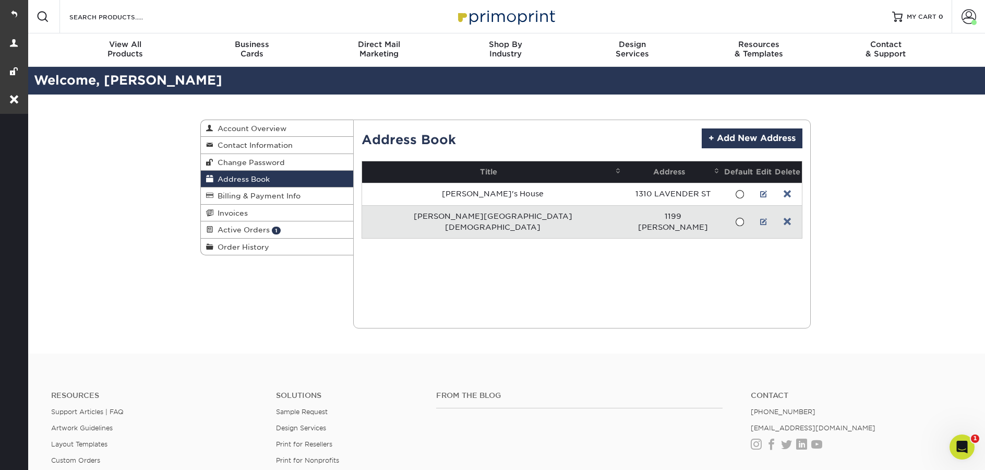
click at [754, 173] on th "Edit" at bounding box center [763, 171] width 19 height 21
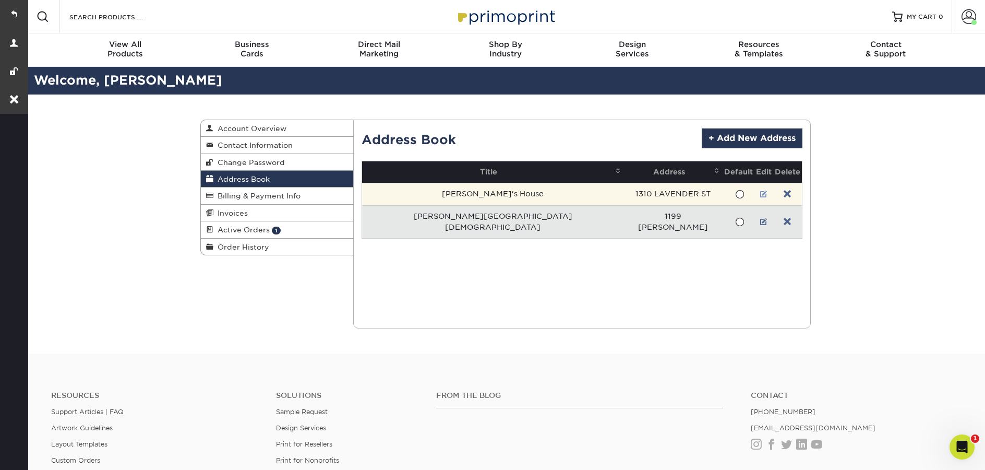
click at [760, 193] on link at bounding box center [763, 194] width 7 height 8
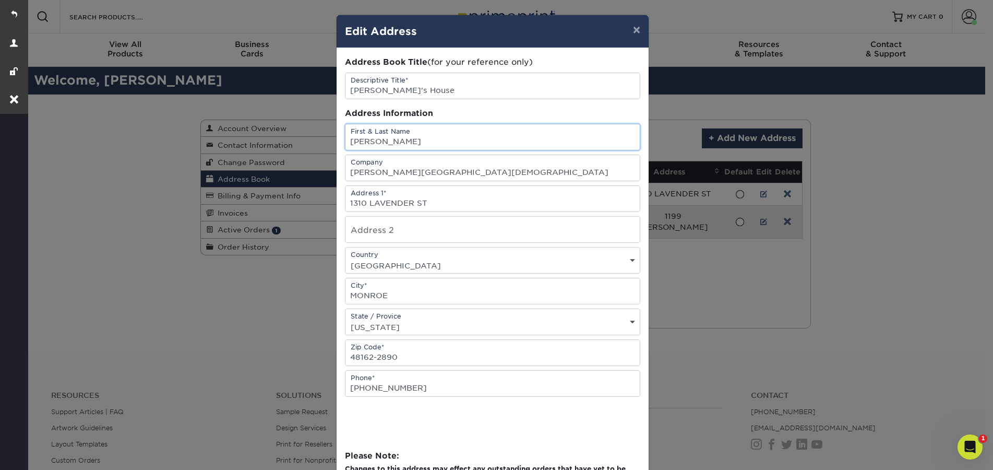
drag, startPoint x: 347, startPoint y: 140, endPoint x: 468, endPoint y: 229, distance: 149.3
click at [468, 229] on div "Address Book Title (for your reference only) Descriptive Title* Elaine's House …" at bounding box center [492, 246] width 295 height 381
drag, startPoint x: 455, startPoint y: 172, endPoint x: 347, endPoint y: 174, distance: 108.0
click at [347, 174] on input "[PERSON_NAME][GEOGRAPHIC_DATA][DEMOGRAPHIC_DATA]" at bounding box center [492, 168] width 294 height 26
drag, startPoint x: 456, startPoint y: 203, endPoint x: 340, endPoint y: 206, distance: 115.3
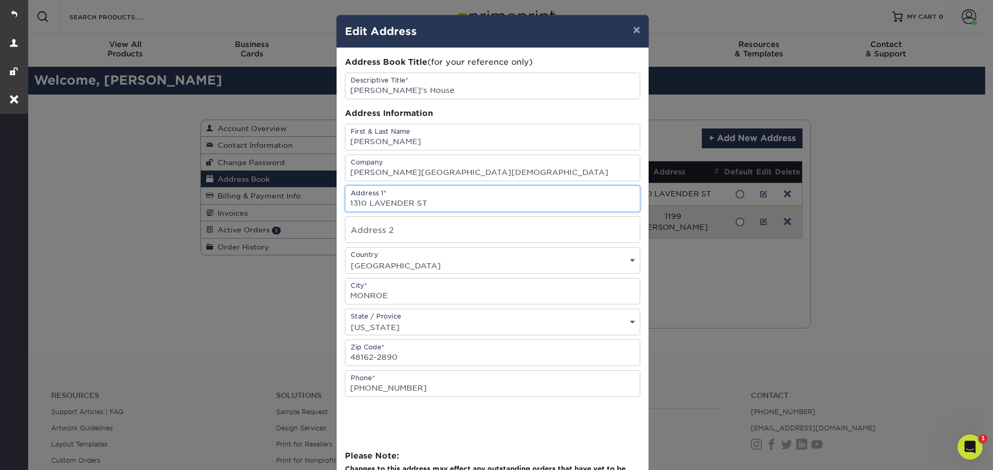
click at [340, 206] on div "Address Book Title (for your reference only) Descriptive Title* Elaine's House …" at bounding box center [493, 285] width 312 height 474
drag, startPoint x: 397, startPoint y: 296, endPoint x: 346, endPoint y: 296, distance: 50.6
click at [346, 296] on input "MONROE" at bounding box center [492, 291] width 294 height 26
click at [389, 326] on select "State / Province Alabama Alaska Arizona Arkansas California Colorado Connecticu…" at bounding box center [492, 326] width 294 height 15
drag, startPoint x: 402, startPoint y: 355, endPoint x: 340, endPoint y: 354, distance: 61.6
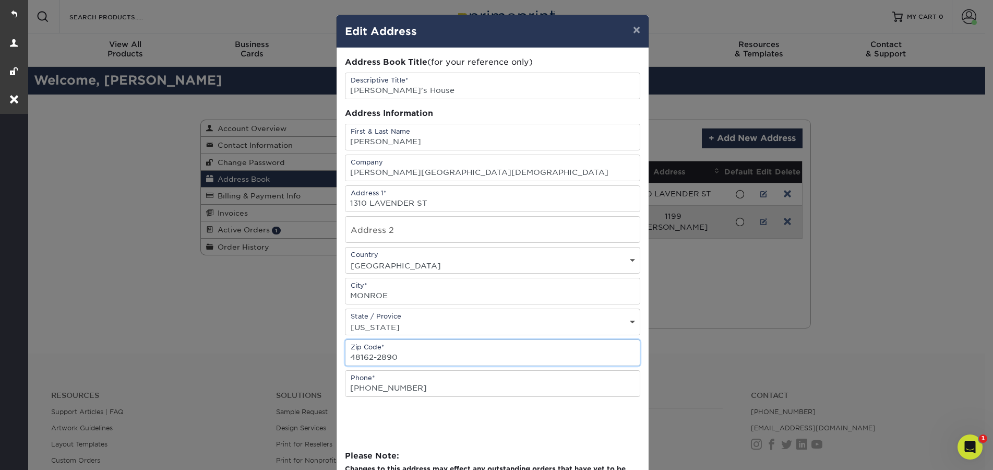
click at [340, 354] on div "Address Book Title (for your reference only) Descriptive Title* Elaine's House …" at bounding box center [493, 285] width 312 height 474
click at [631, 30] on button "×" at bounding box center [637, 29] width 24 height 29
